Goal: Task Accomplishment & Management: Manage account settings

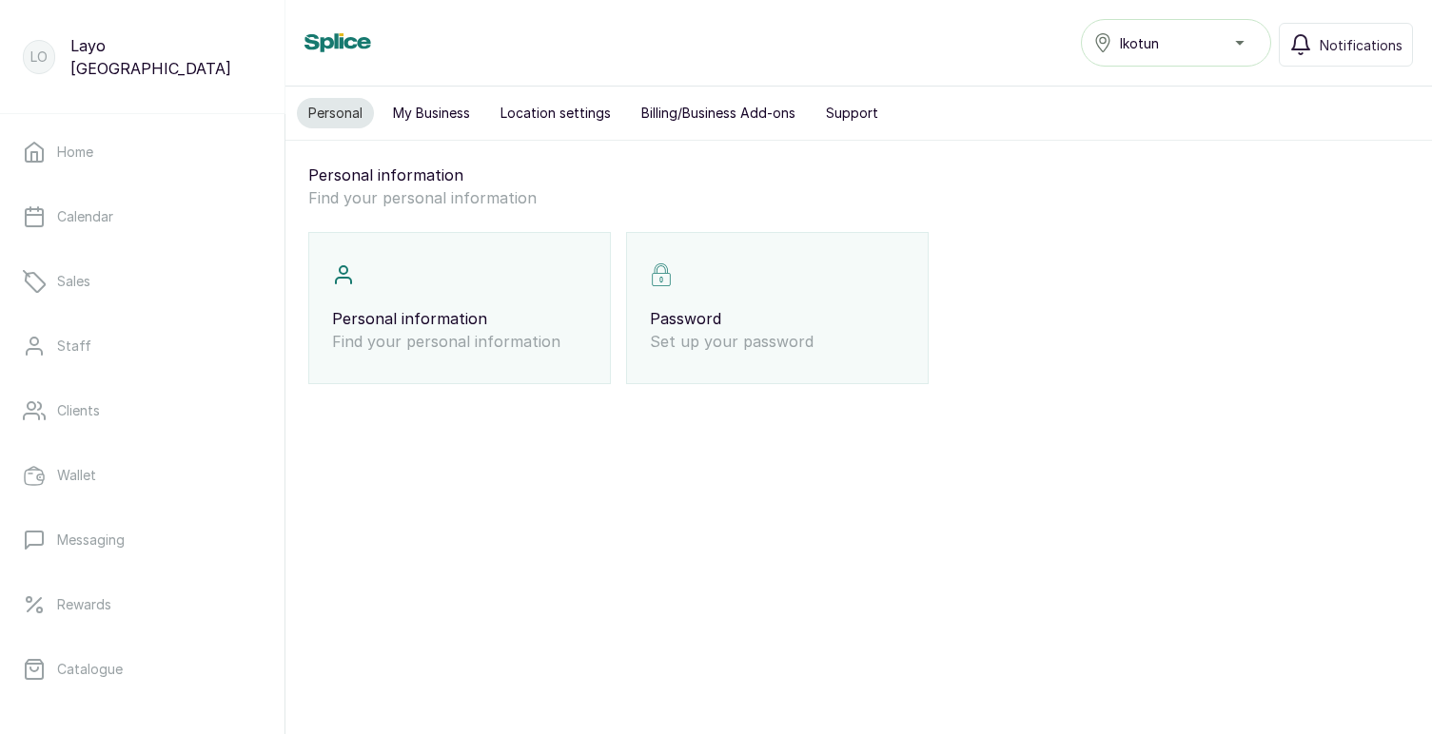
scroll to position [329, 0]
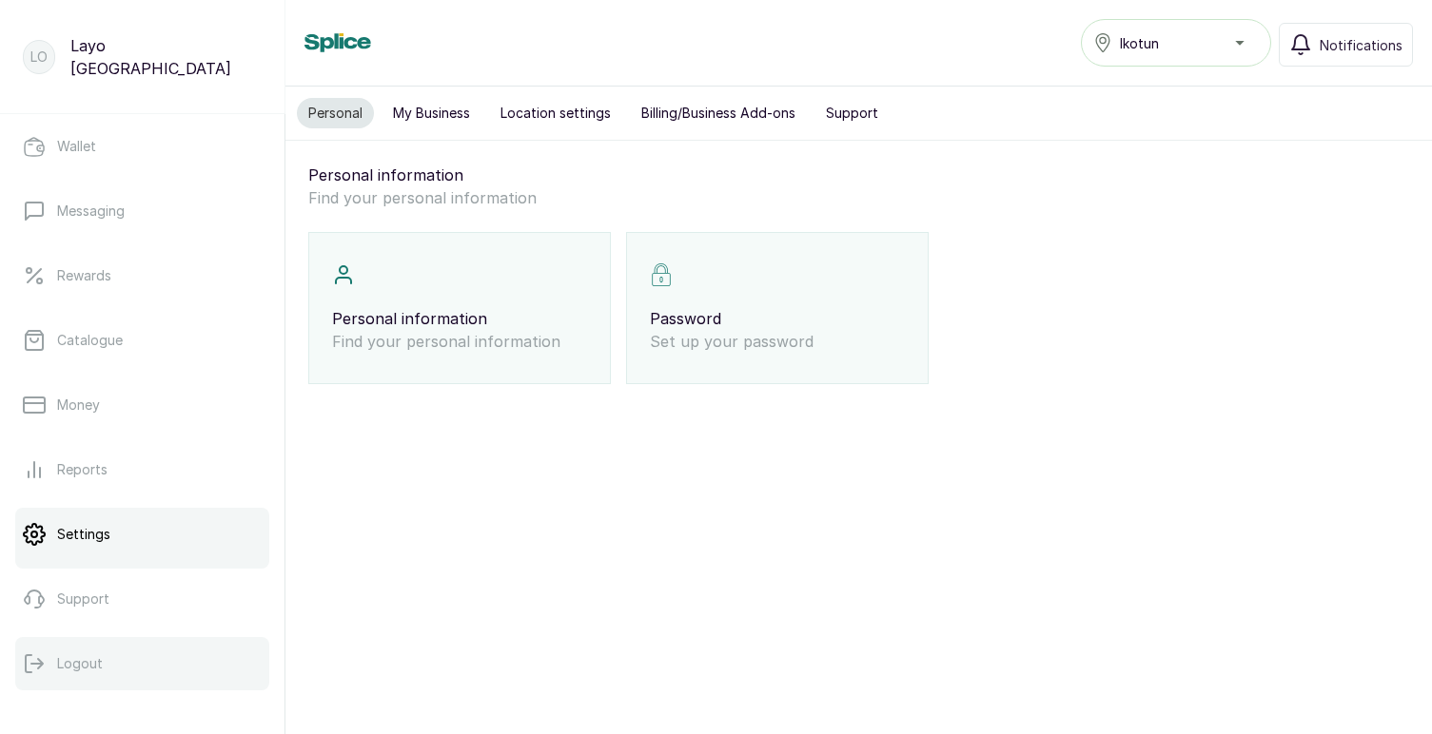
click at [80, 659] on p "Logout" at bounding box center [80, 663] width 46 height 19
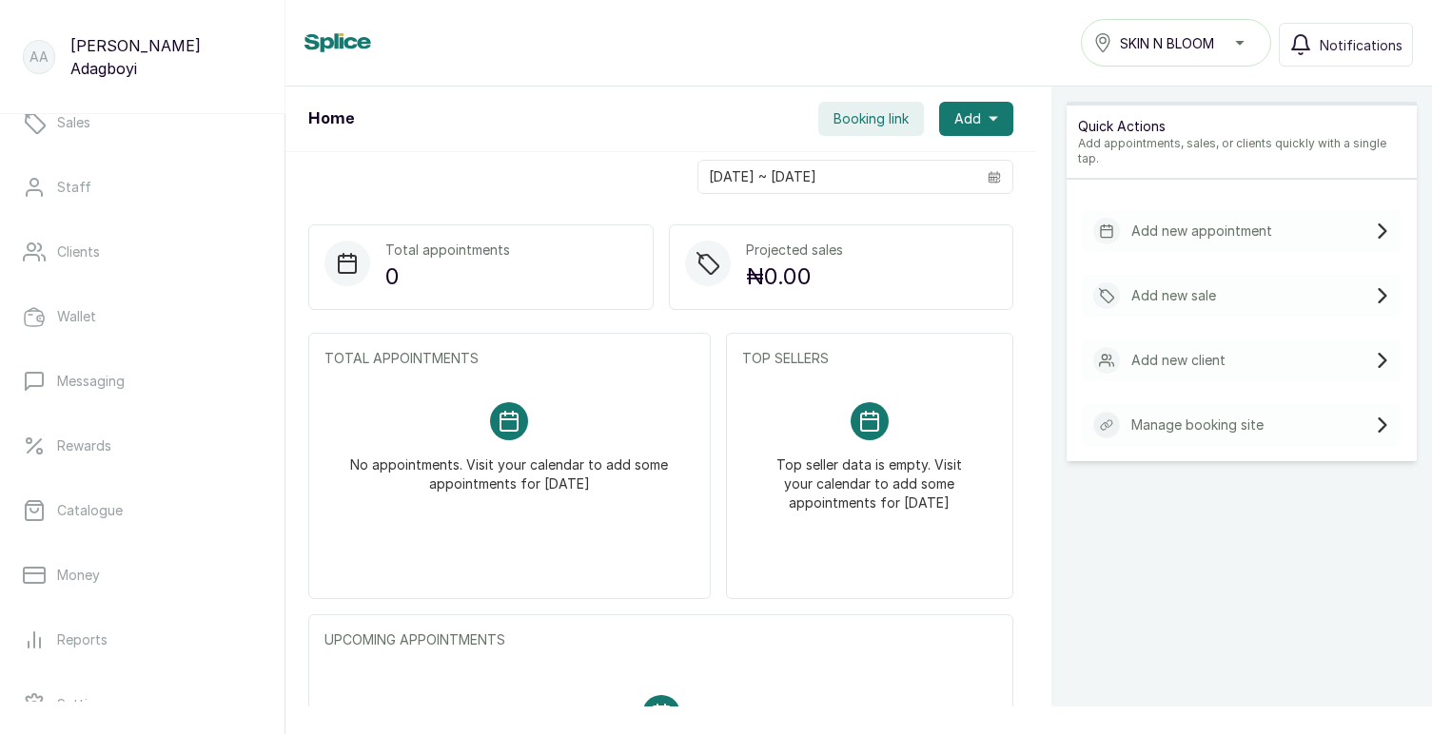
scroll to position [329, 0]
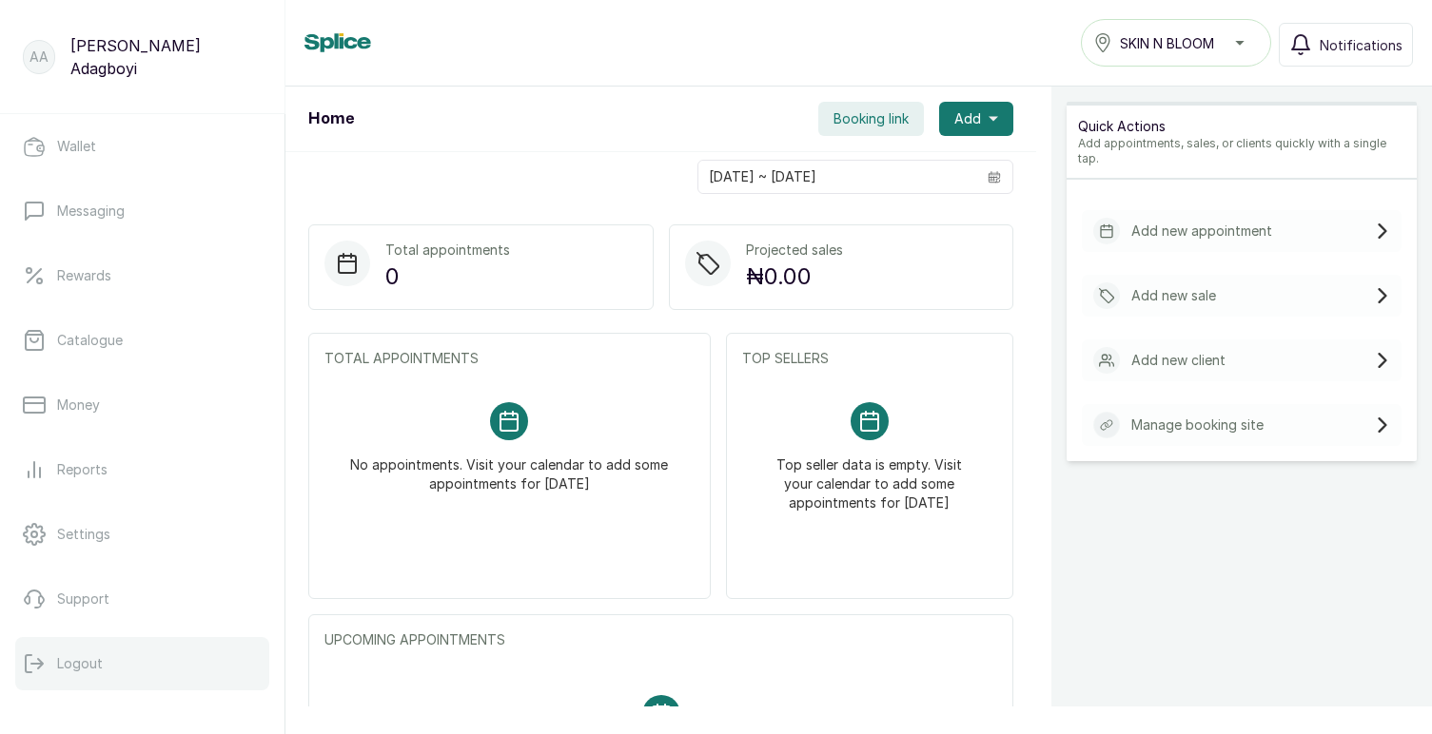
click at [103, 665] on button "Logout" at bounding box center [142, 663] width 254 height 53
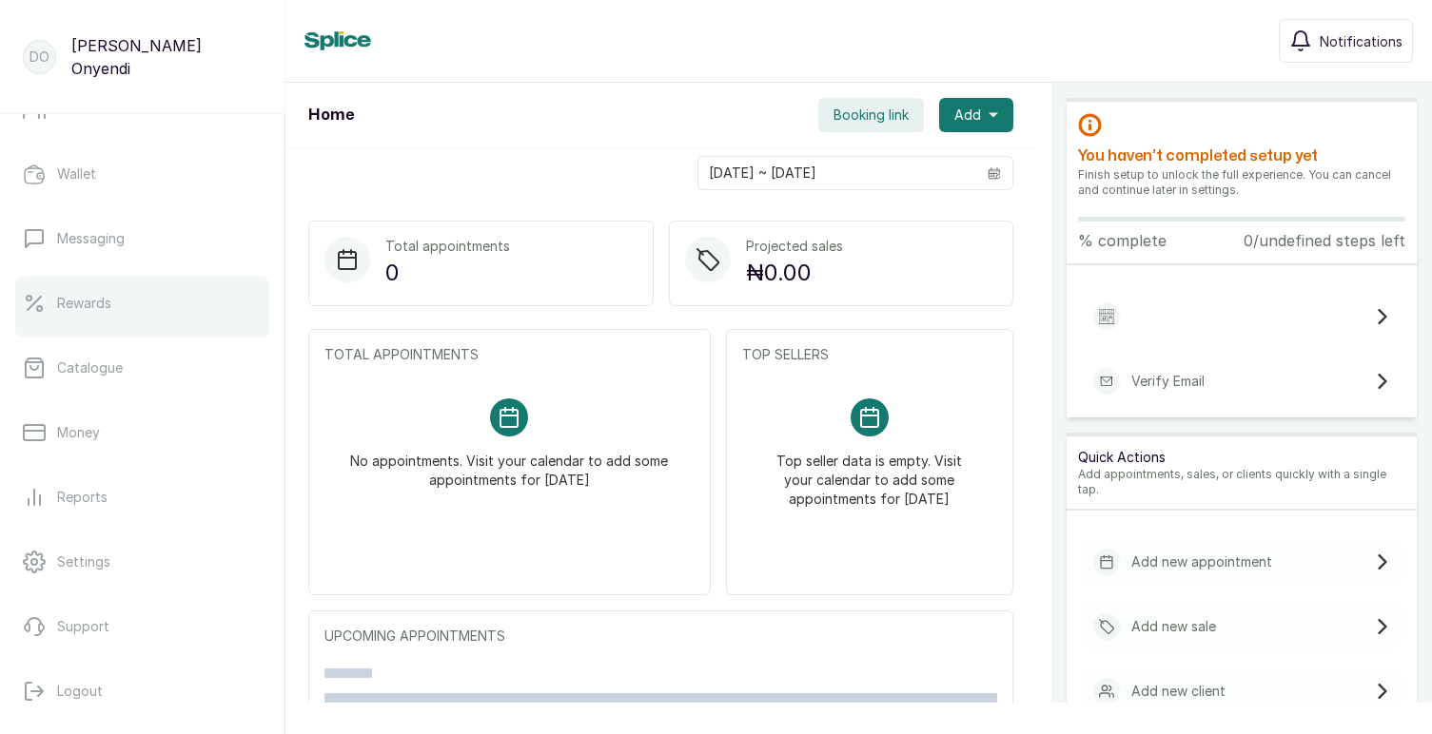
scroll to position [329, 0]
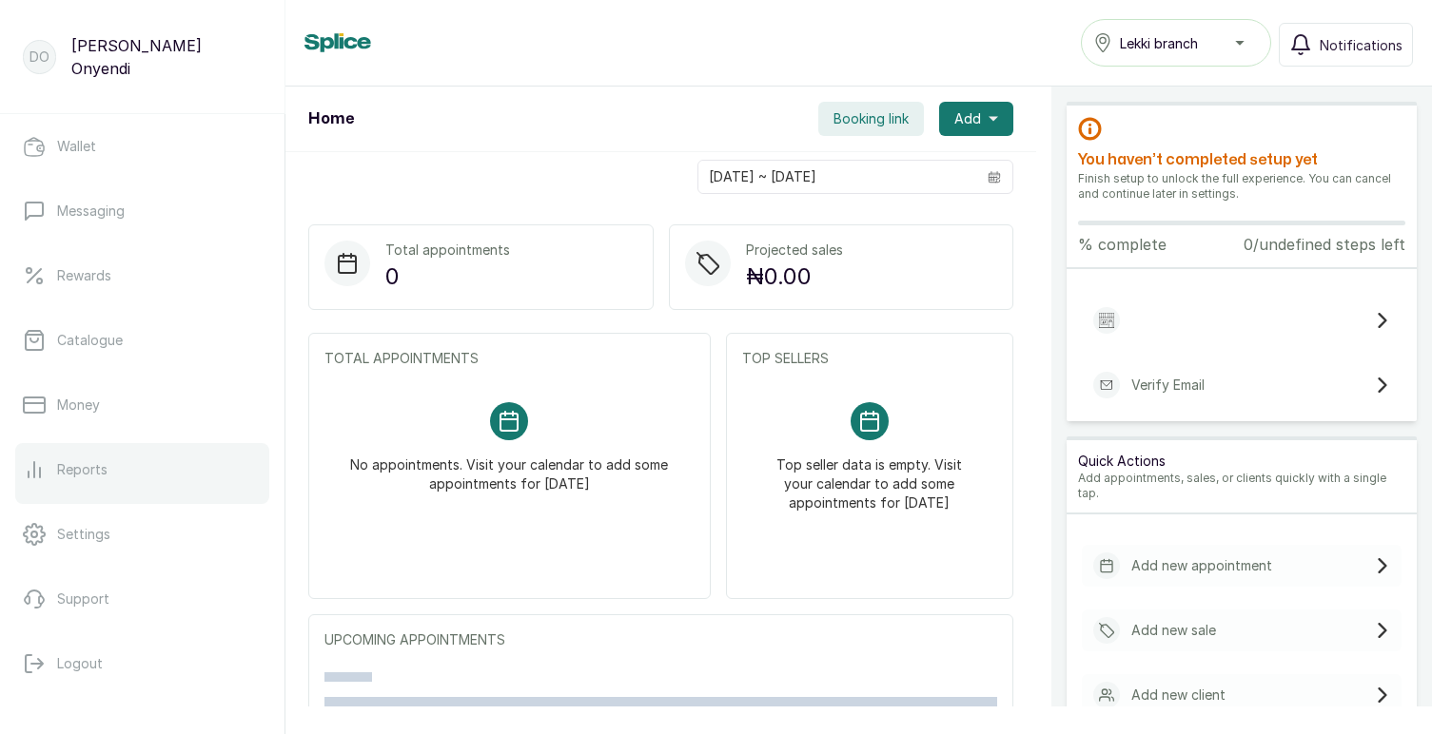
click at [85, 478] on link "Reports" at bounding box center [142, 469] width 254 height 53
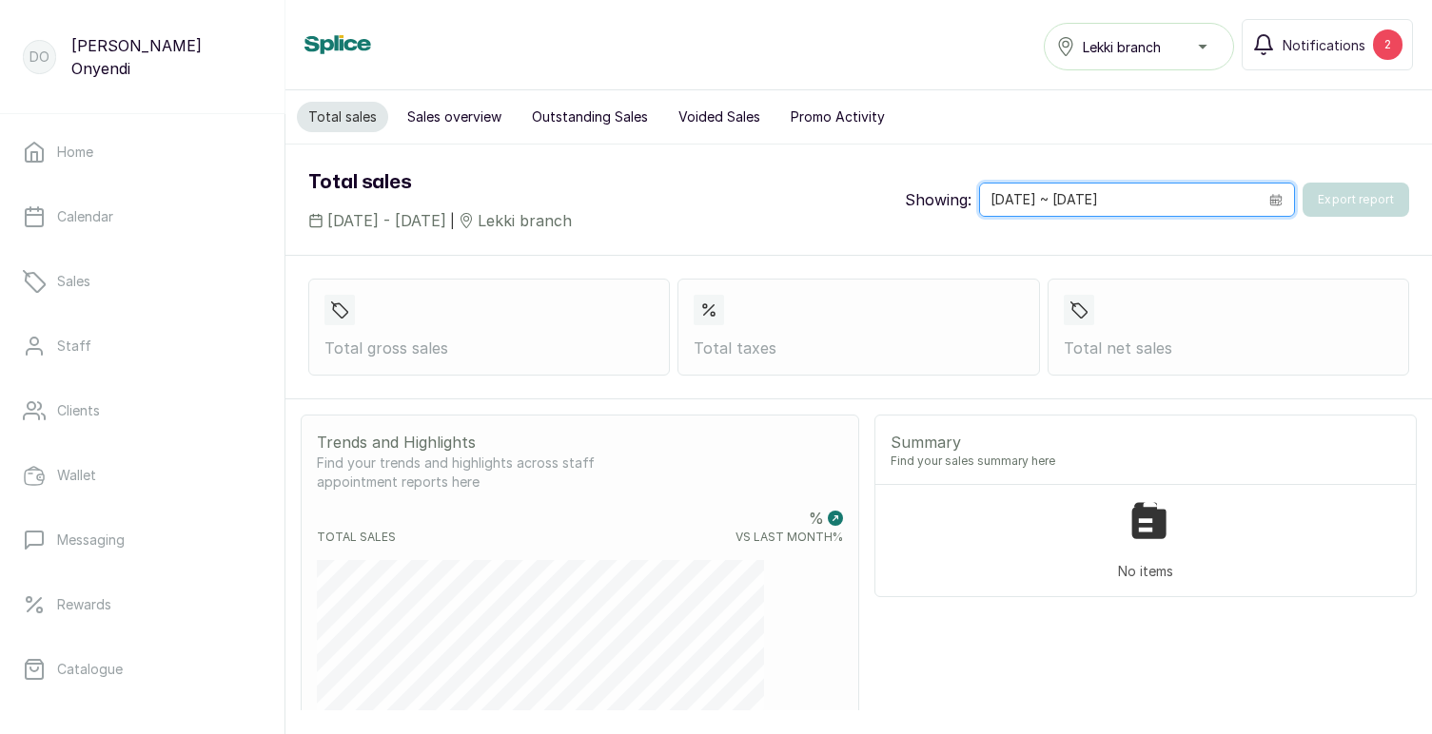
click at [1110, 207] on input "[DATE] ~ [DATE]" at bounding box center [1119, 200] width 278 height 32
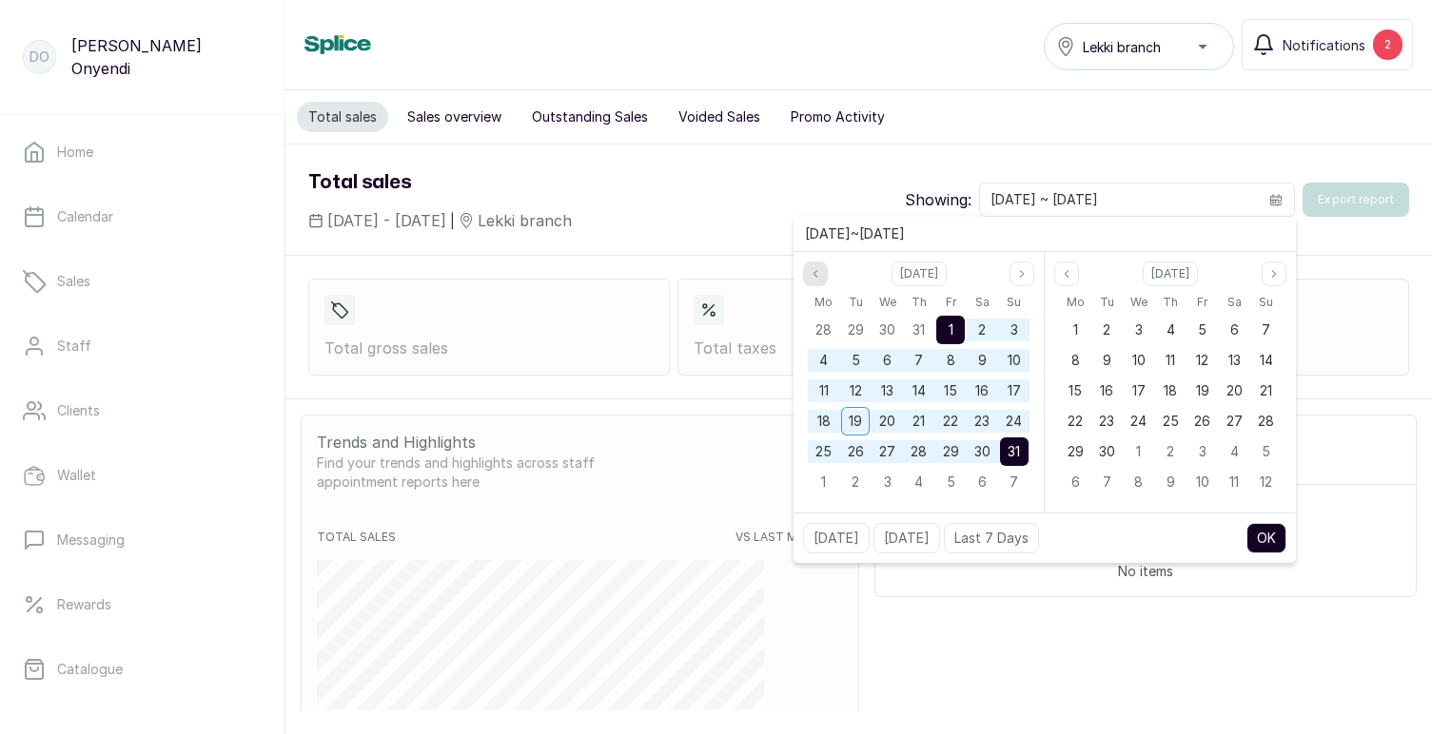
click at [816, 269] on icon "page previous" at bounding box center [814, 273] width 11 height 11
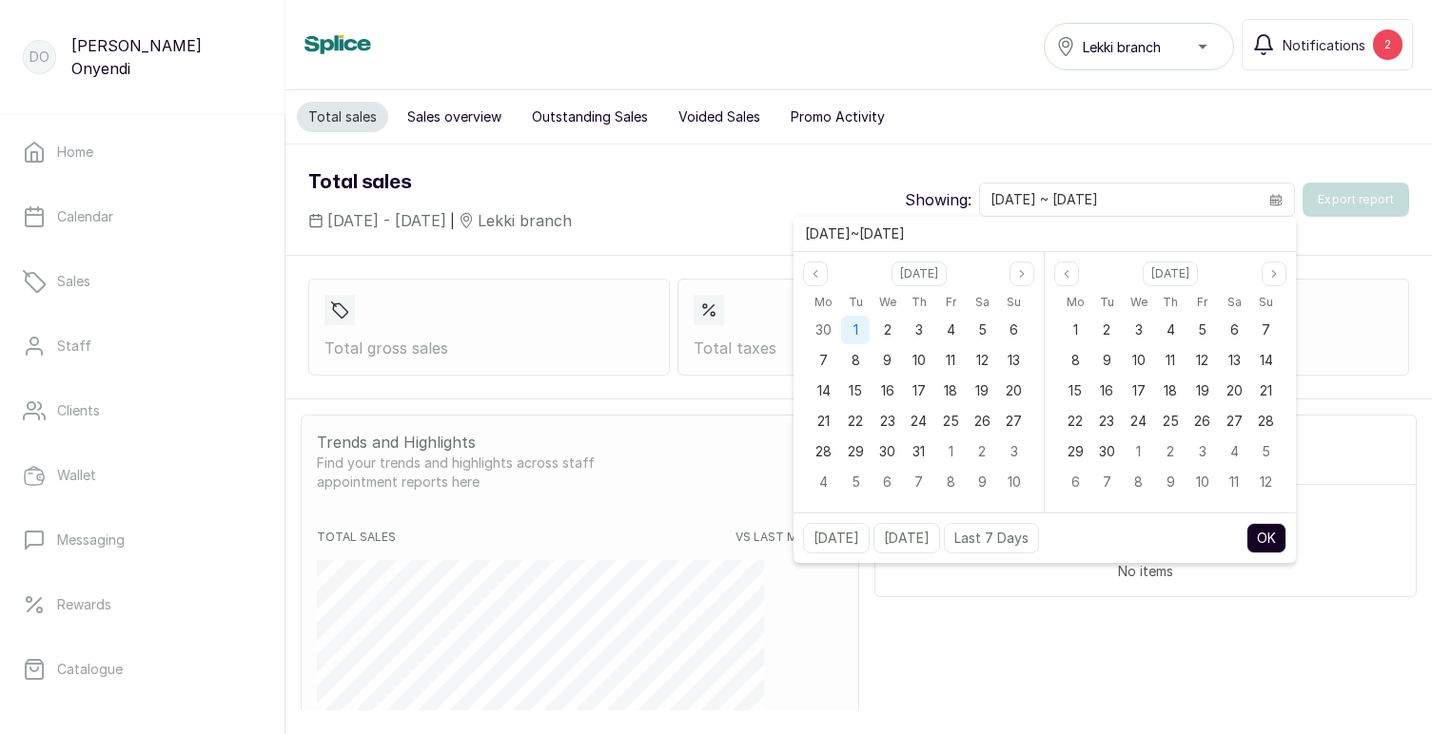
click at [859, 325] on div "1" at bounding box center [855, 330] width 29 height 29
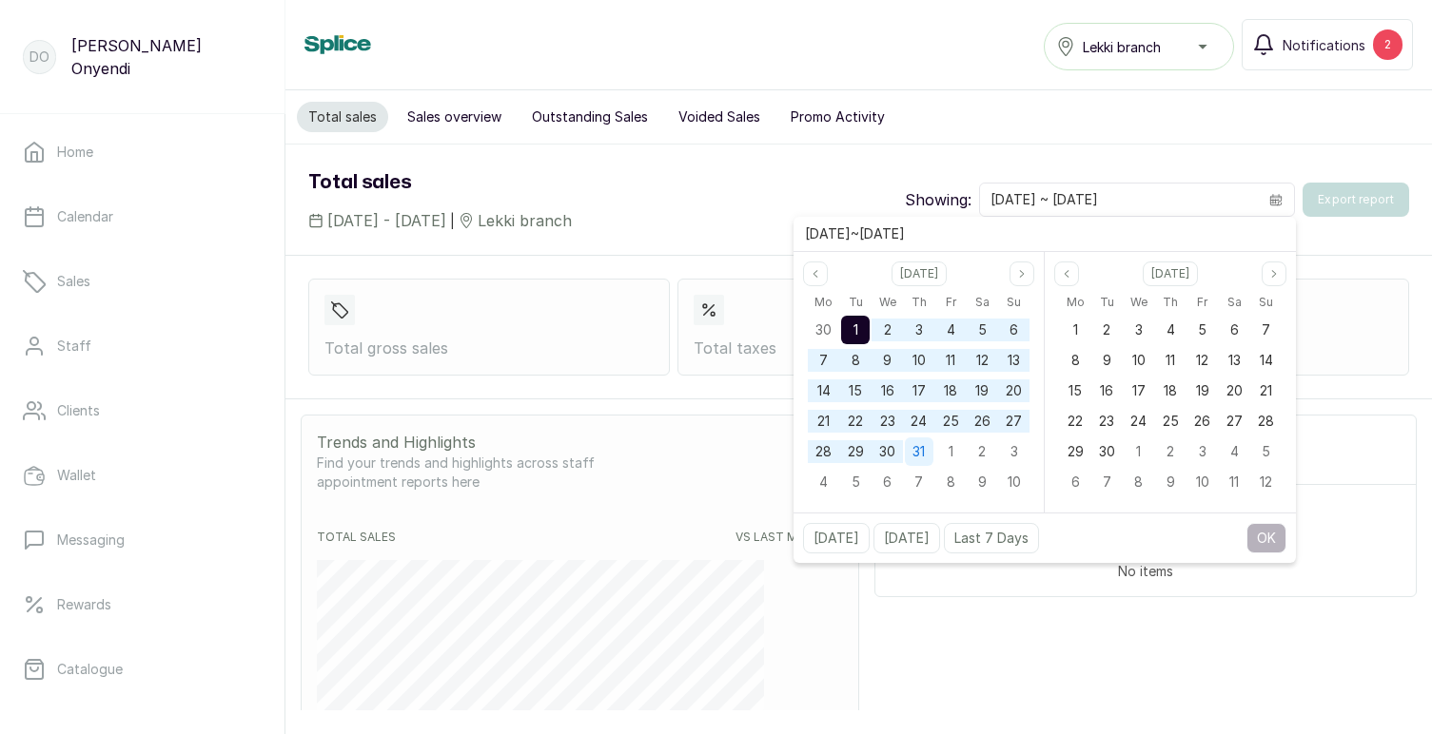
click at [916, 457] on span "31" at bounding box center [918, 451] width 12 height 16
click at [1248, 536] on button "OK" at bounding box center [1266, 538] width 40 height 30
type input "01/07/2025 ~ 31/07/2025"
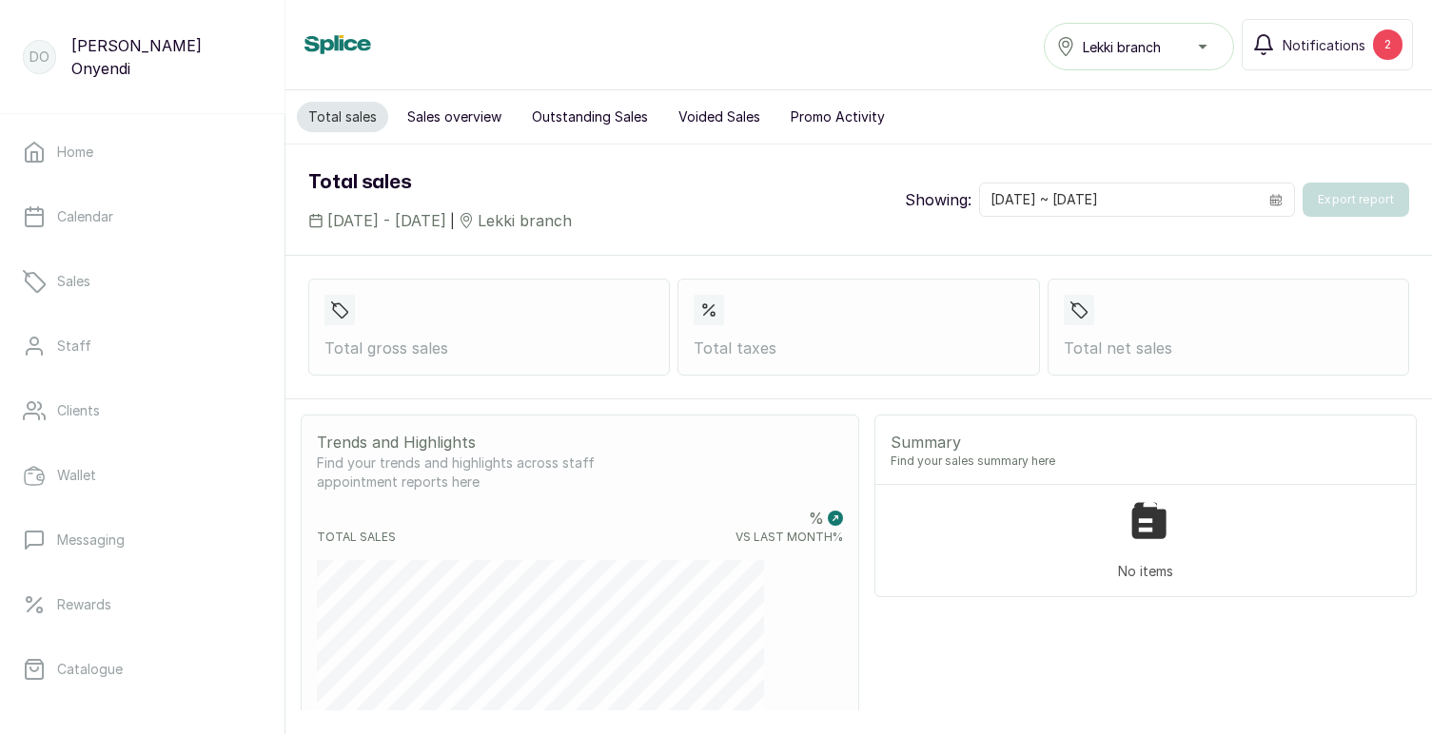
click at [454, 116] on button "Sales overview" at bounding box center [454, 117] width 117 height 30
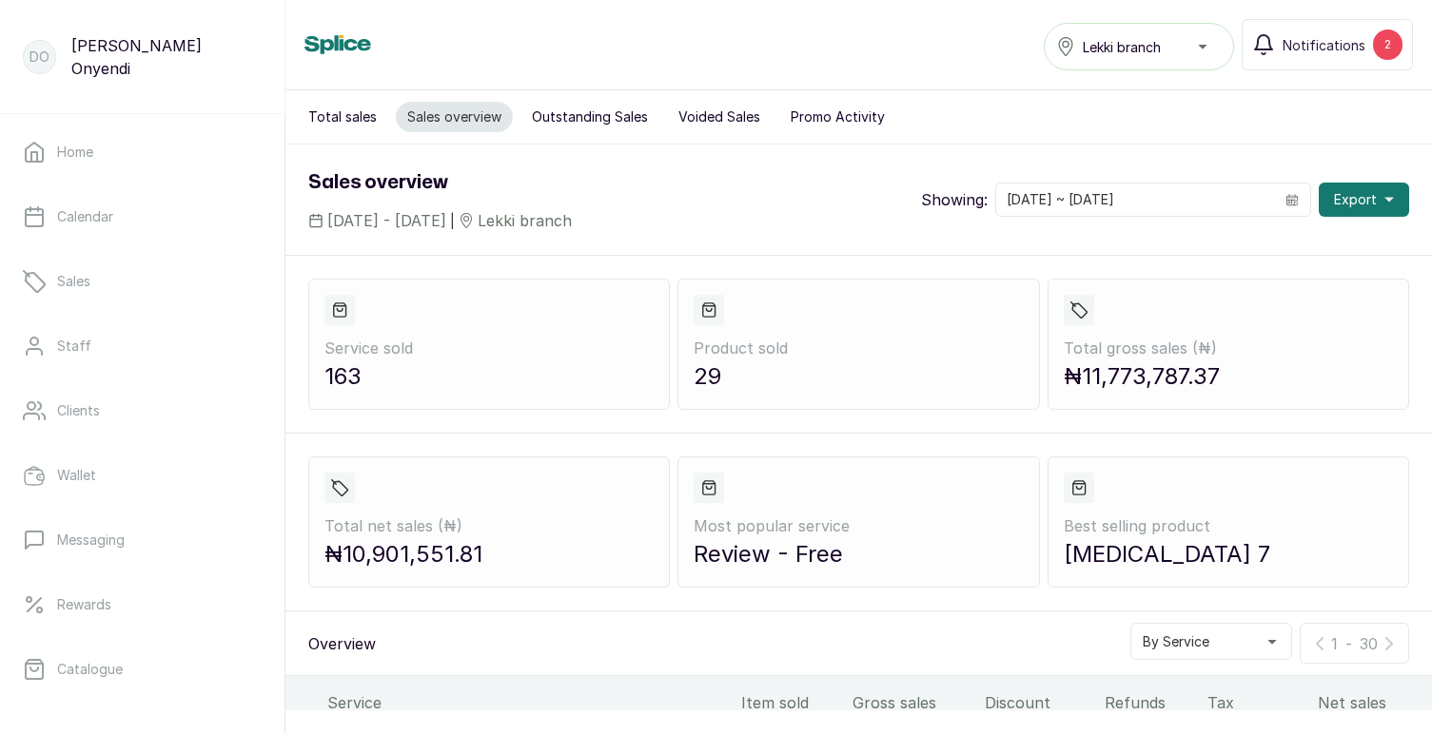
click at [345, 121] on button "Total sales" at bounding box center [342, 117] width 91 height 30
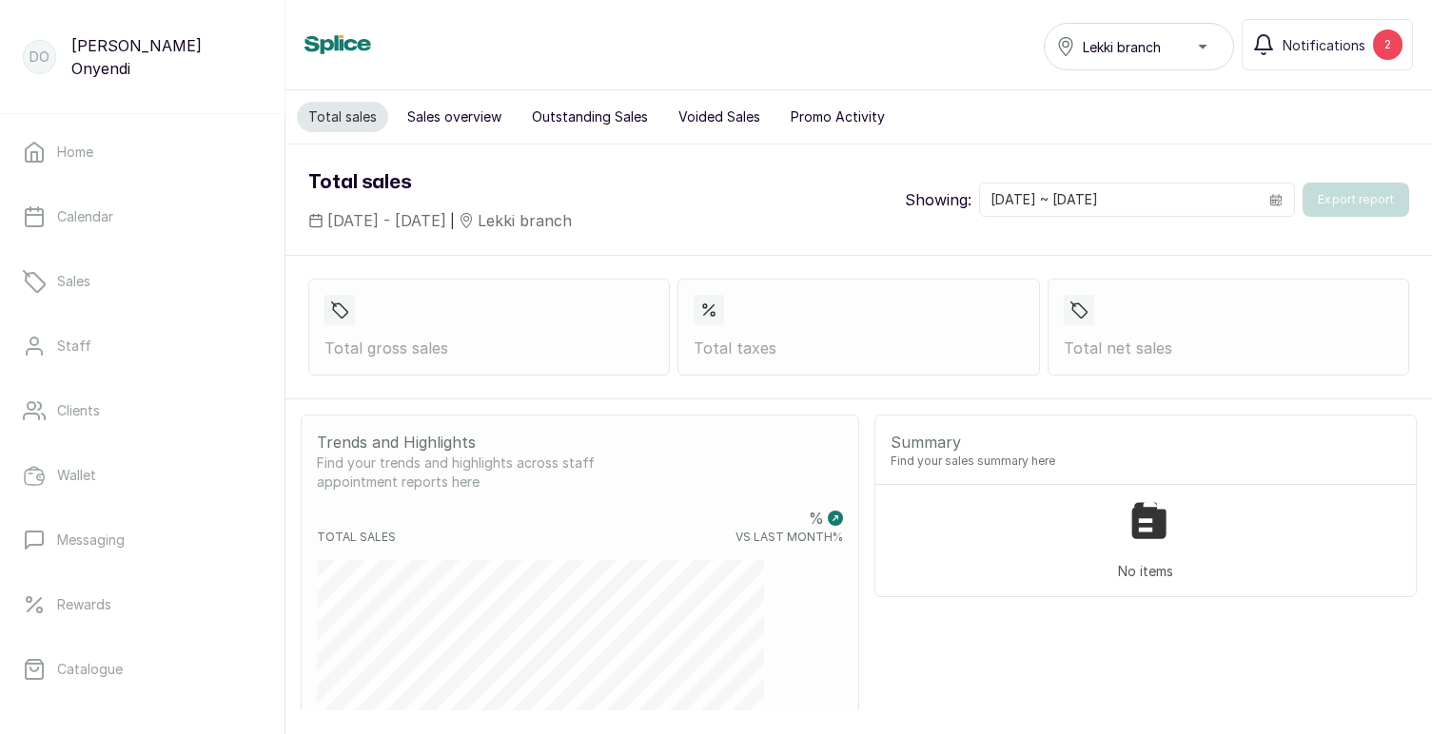
click at [472, 113] on button "Sales overview" at bounding box center [454, 117] width 117 height 30
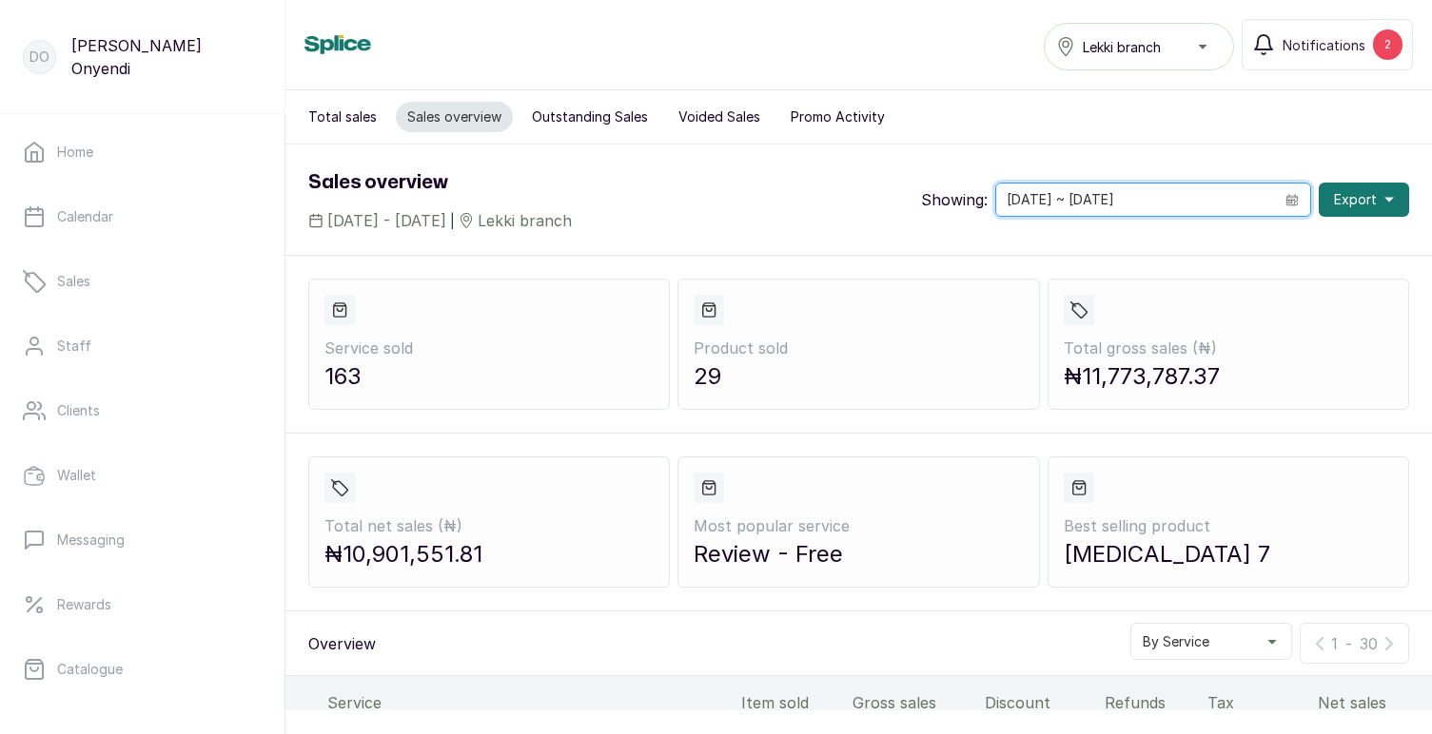
click at [1217, 188] on input "01/08/2025 ~ 31/08/2025" at bounding box center [1135, 200] width 278 height 32
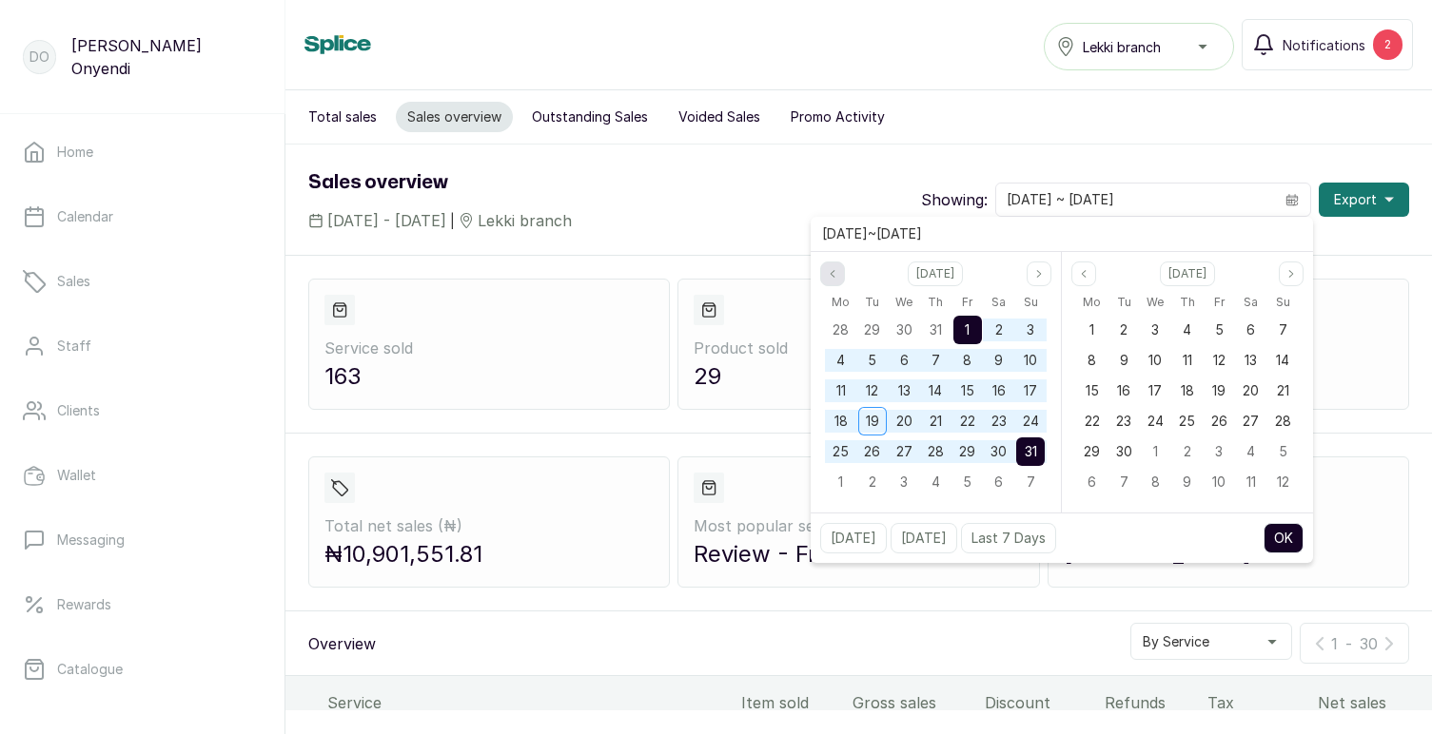
click at [834, 272] on icon "page previous" at bounding box center [832, 273] width 11 height 11
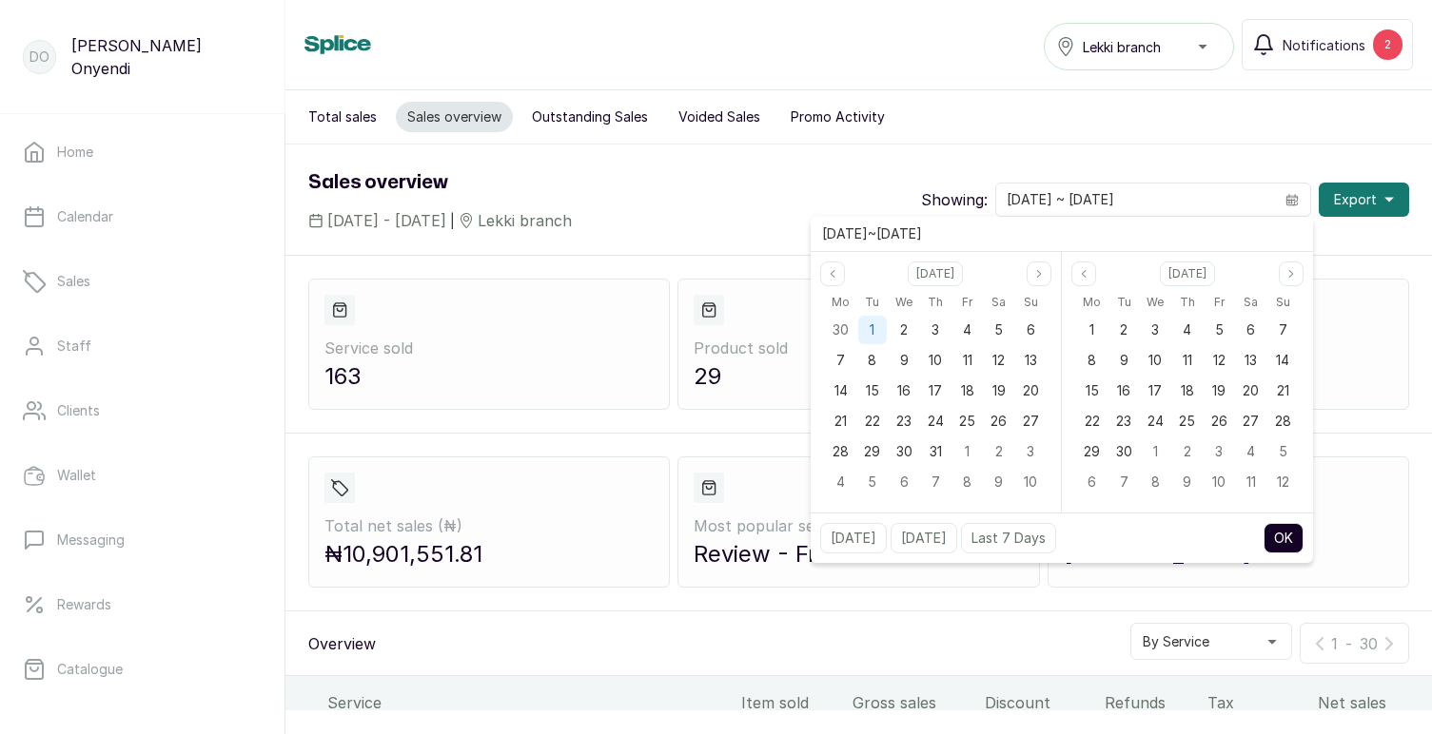
click at [868, 329] on div "1" at bounding box center [872, 330] width 29 height 29
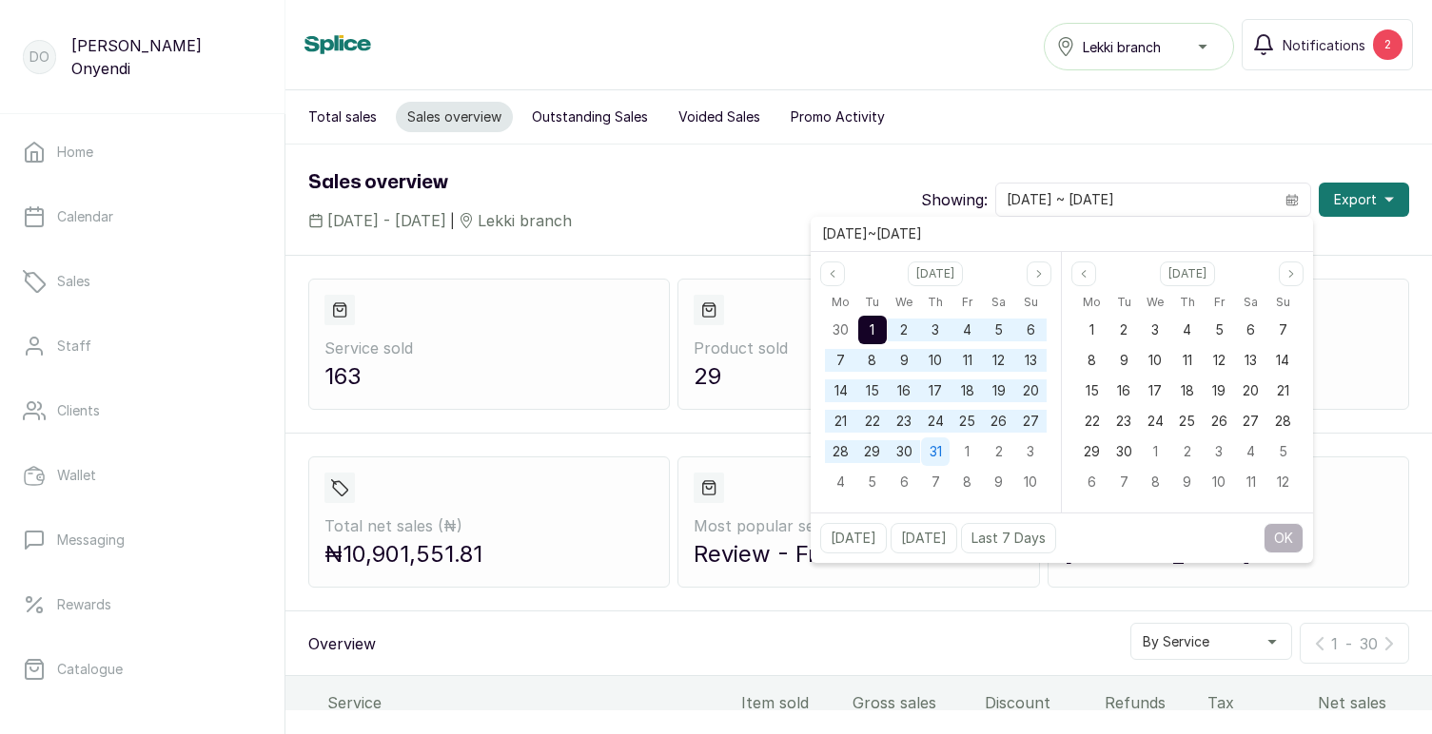
click at [942, 450] on div "31" at bounding box center [935, 452] width 29 height 29
click at [1294, 541] on button "OK" at bounding box center [1283, 538] width 40 height 30
type input "01/07/2025 ~ 31/07/2025"
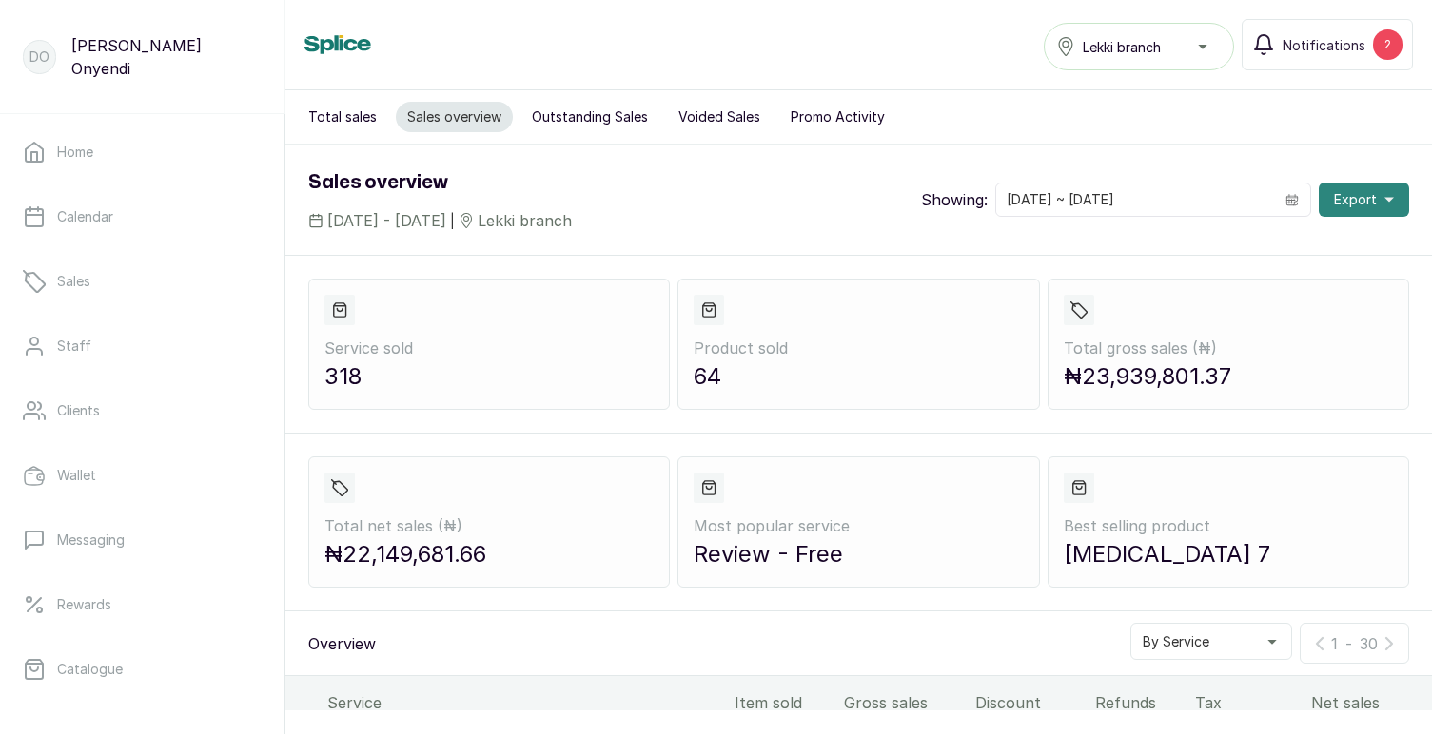
click at [1357, 204] on span "Export" at bounding box center [1355, 199] width 43 height 19
click at [1228, 252] on span "As csv" at bounding box center [1302, 251] width 183 height 23
